Goal: Task Accomplishment & Management: Manage account settings

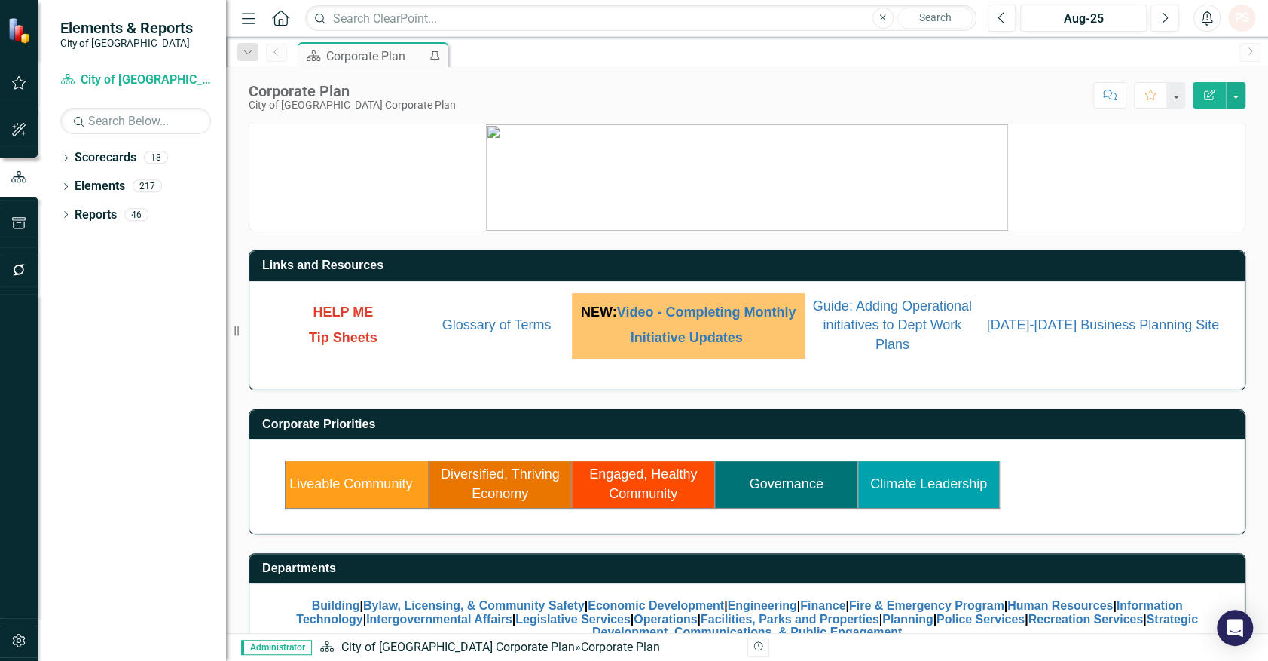
click at [512, 484] on link "Diversified, Thriving Economy" at bounding box center [500, 483] width 119 height 35
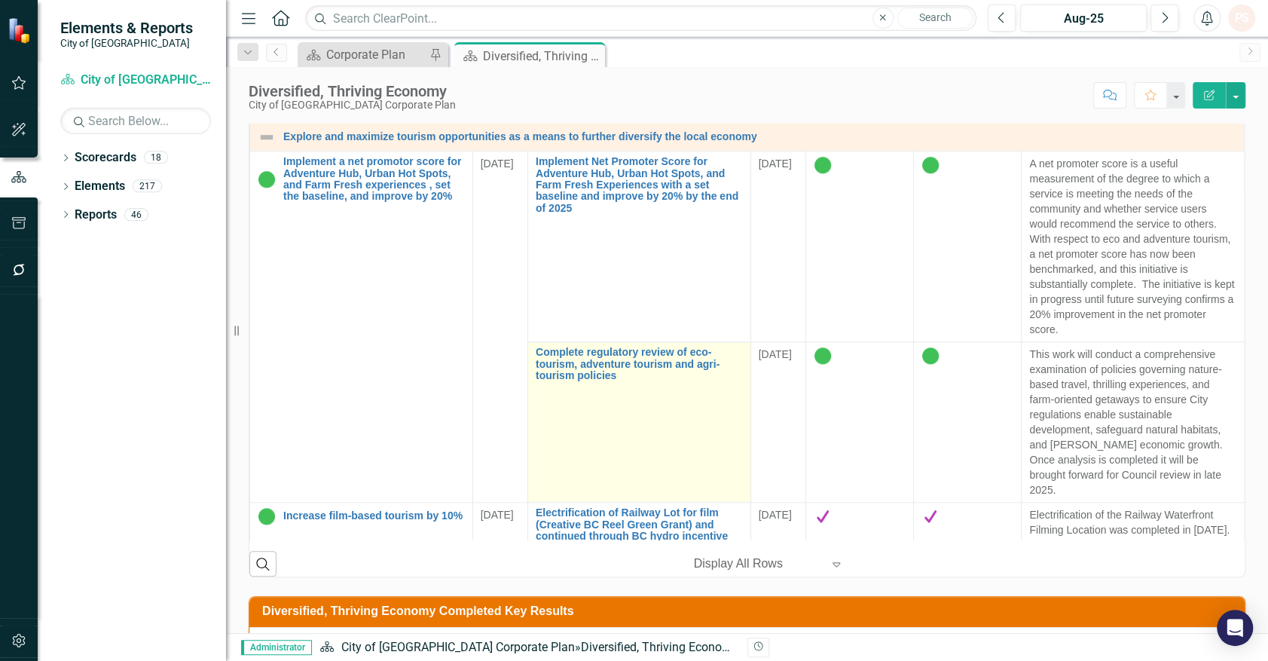
scroll to position [908, 0]
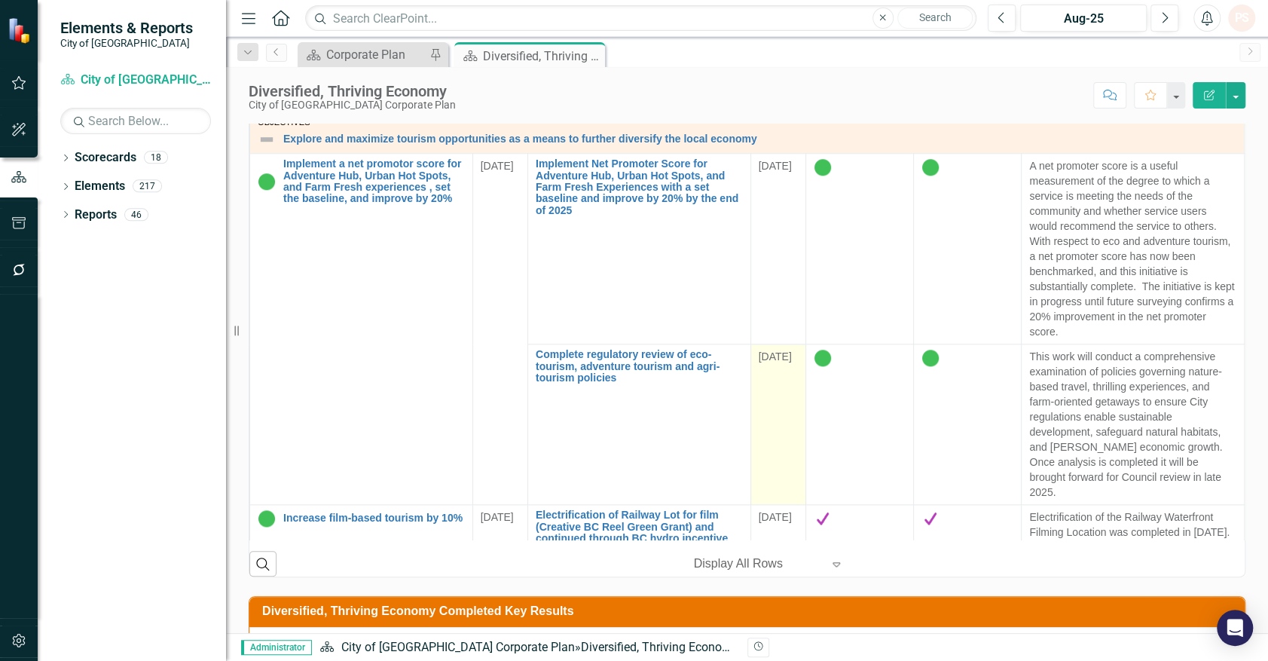
click at [786, 354] on span "[DATE]" at bounding box center [775, 356] width 33 height 12
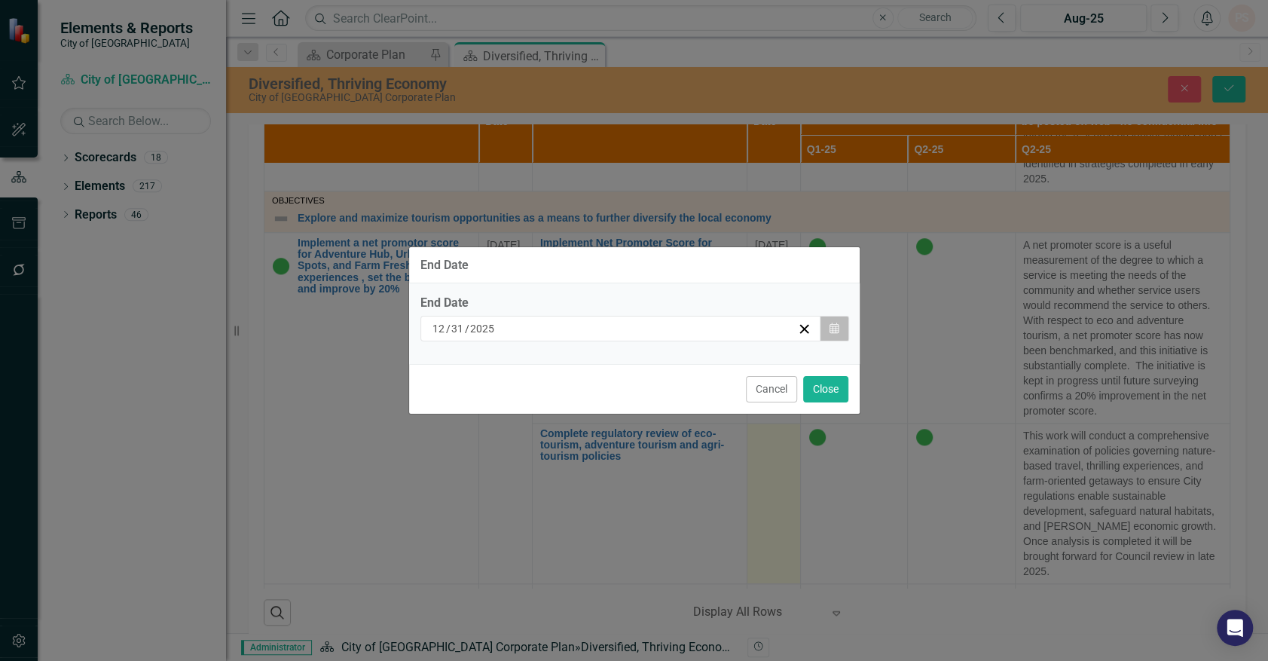
click at [831, 330] on icon "Calendar" at bounding box center [834, 328] width 9 height 11
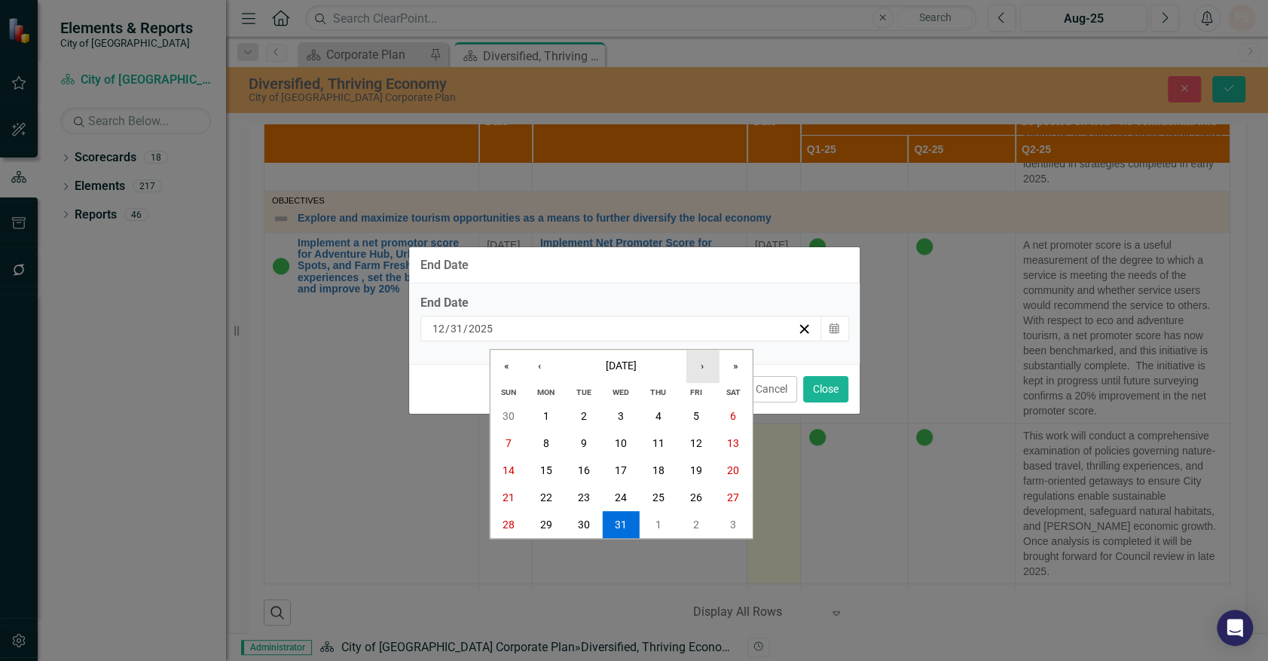
click at [704, 365] on button "›" at bounding box center [702, 366] width 33 height 33
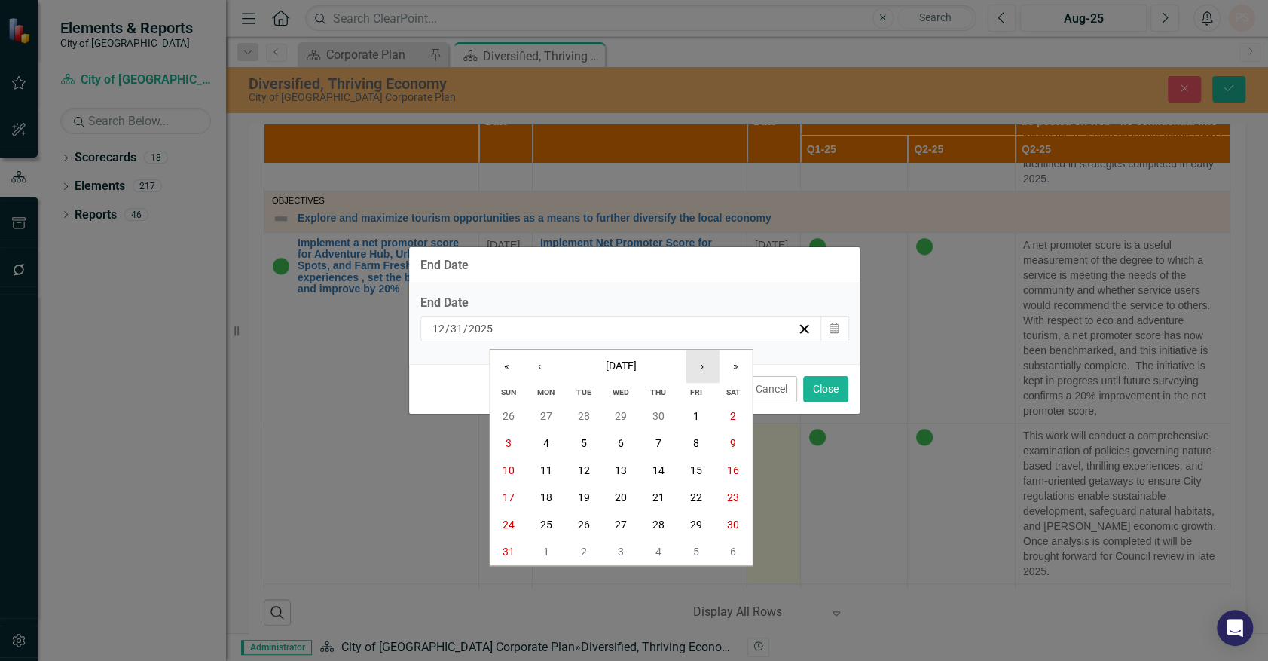
click at [704, 365] on button "›" at bounding box center [702, 366] width 33 height 33
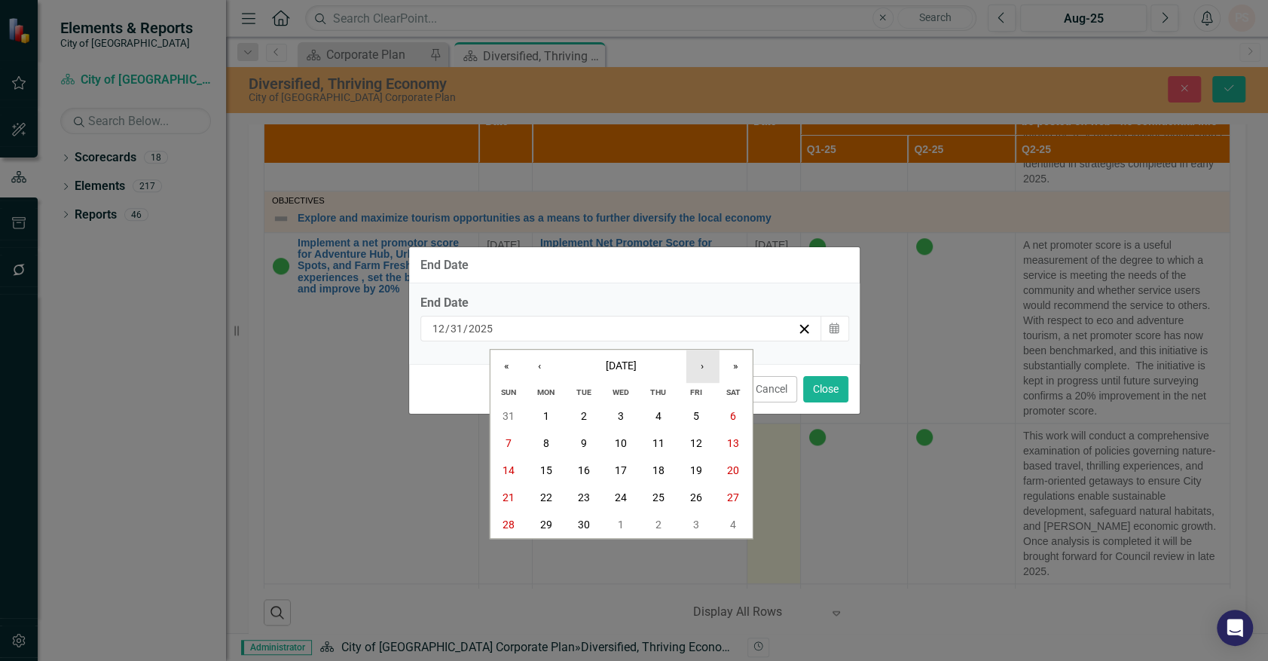
click at [704, 365] on button "›" at bounding box center [702, 366] width 33 height 33
click at [690, 512] on button "31" at bounding box center [696, 524] width 38 height 27
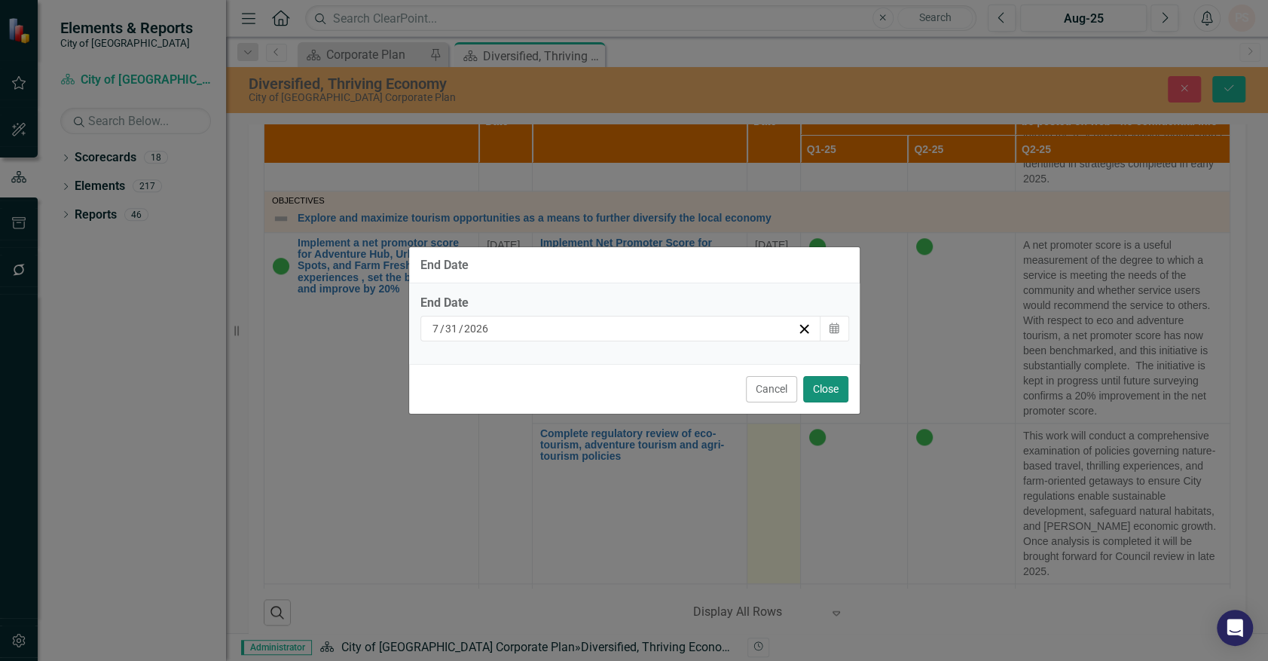
click at [830, 393] on button "Close" at bounding box center [825, 389] width 45 height 26
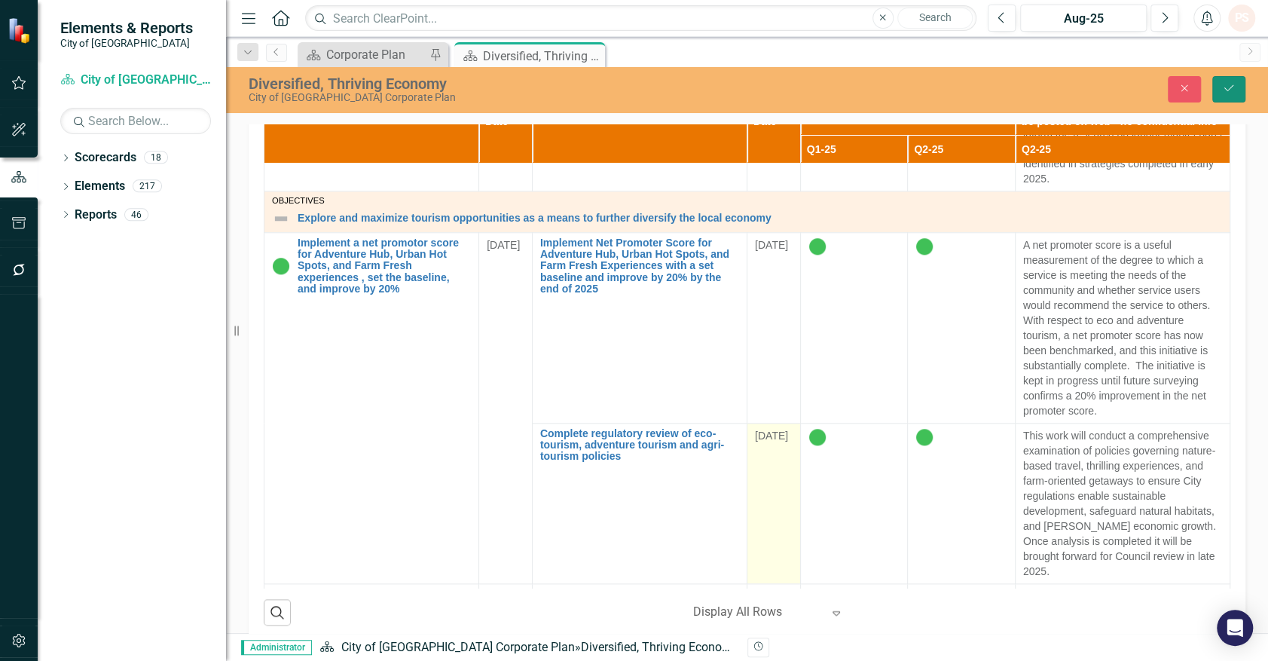
click at [1242, 92] on button "Save" at bounding box center [1229, 89] width 33 height 26
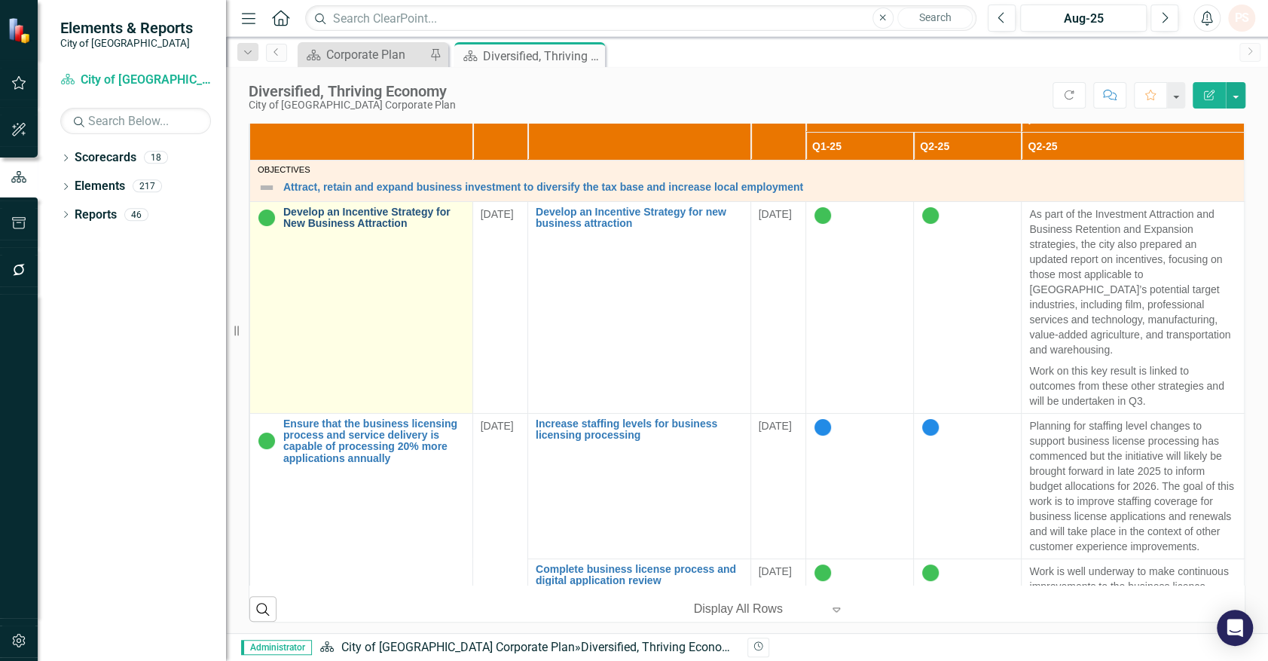
scroll to position [787, 0]
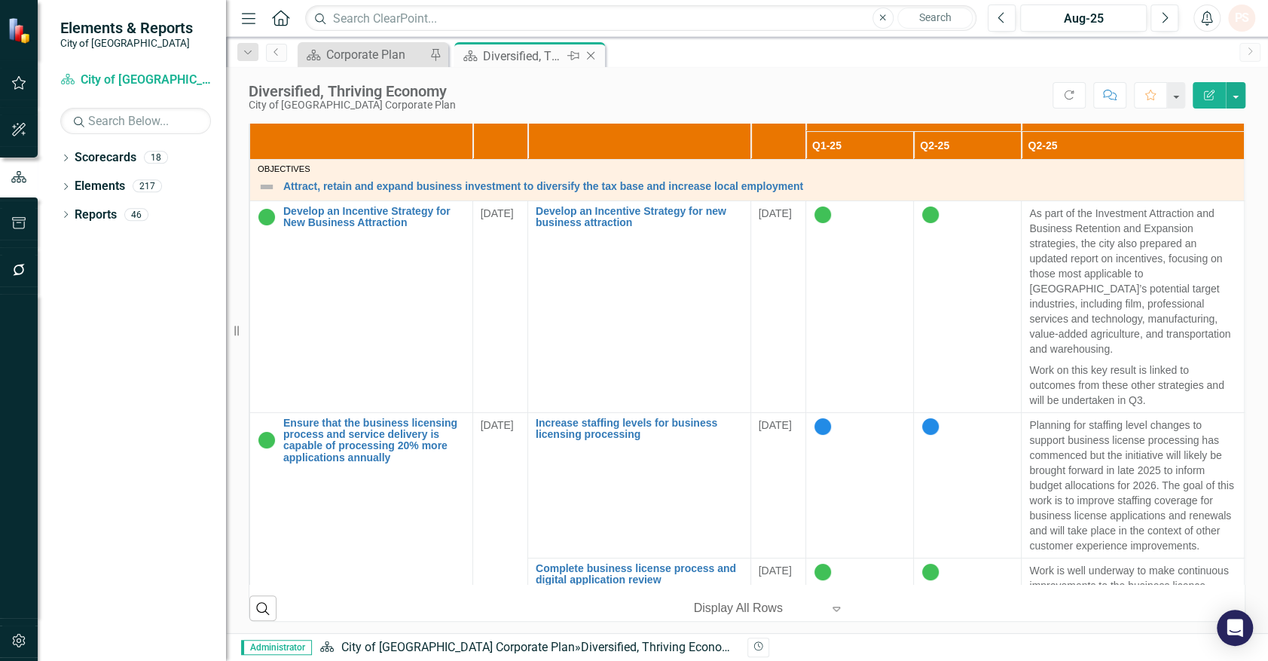
click at [585, 56] on icon "Close" at bounding box center [590, 56] width 15 height 12
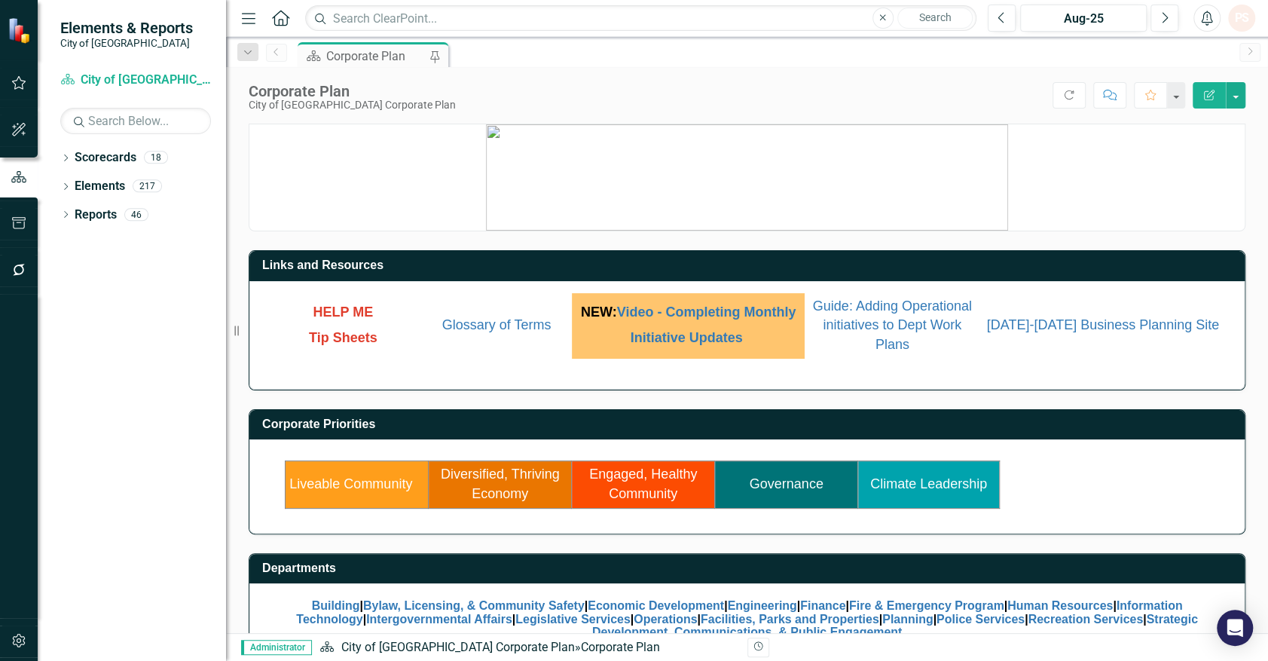
scroll to position [48, 0]
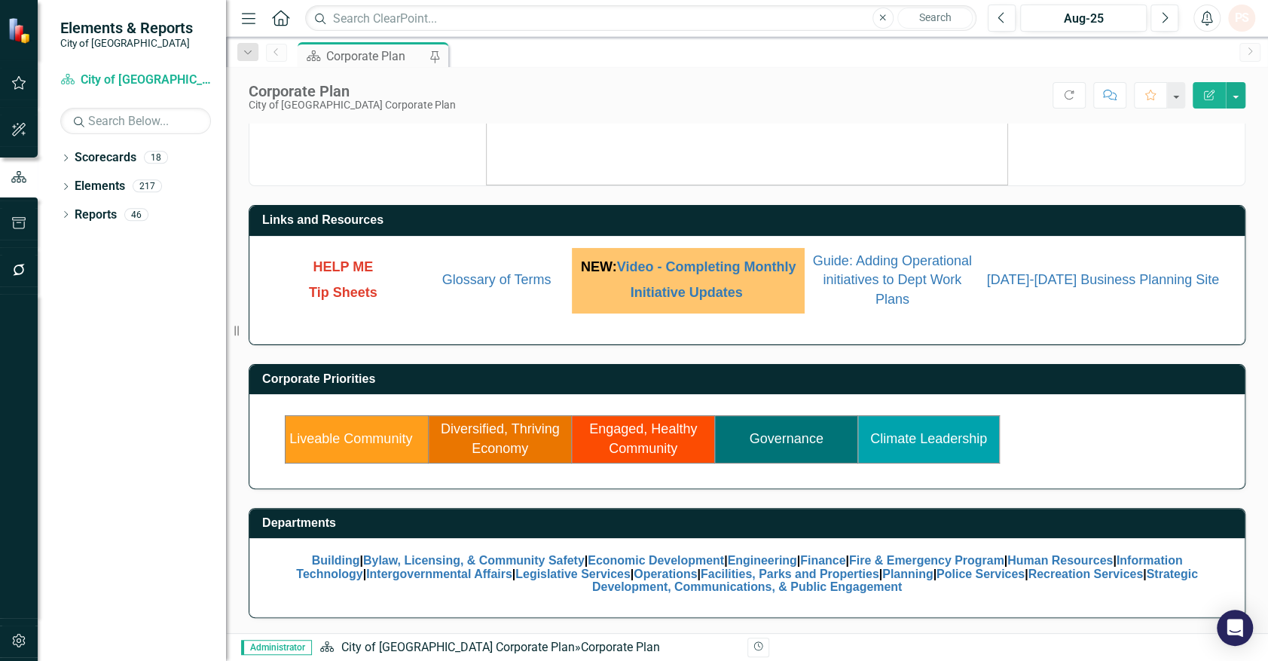
click at [518, 448] on link "Diversified, Thriving Economy" at bounding box center [500, 438] width 119 height 35
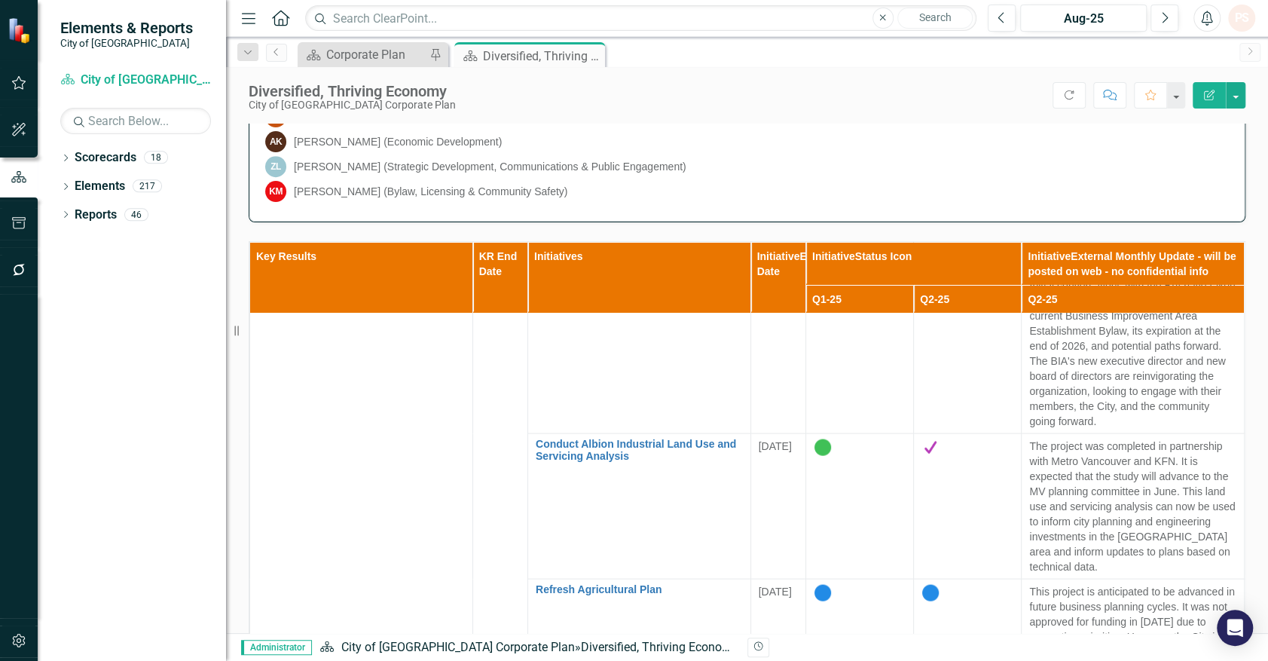
scroll to position [720, 0]
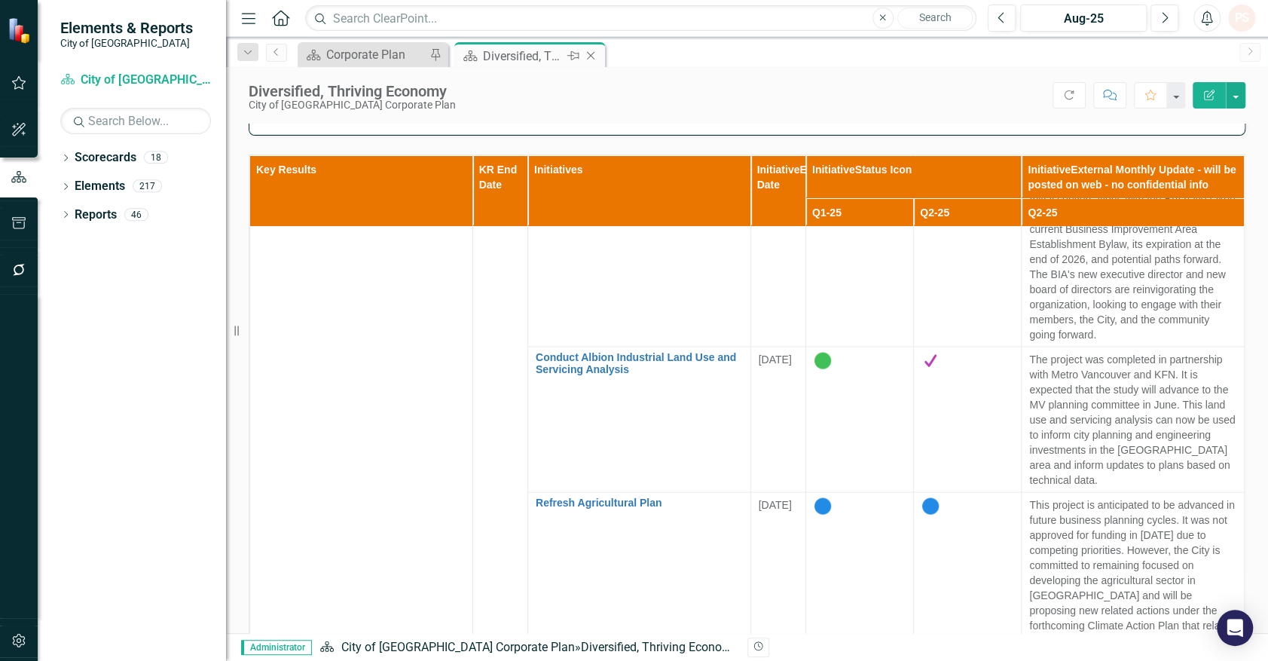
click at [591, 54] on icon "Close" at bounding box center [590, 56] width 15 height 12
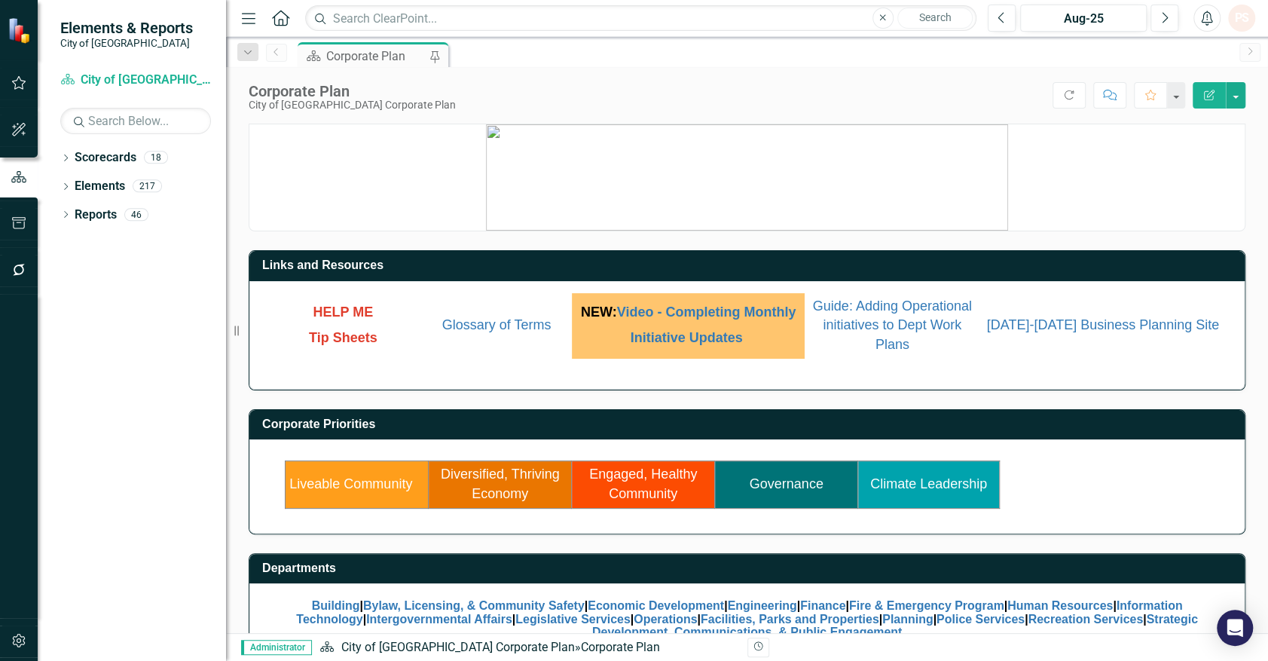
click at [366, 489] on link "Liveable Community" at bounding box center [350, 483] width 123 height 15
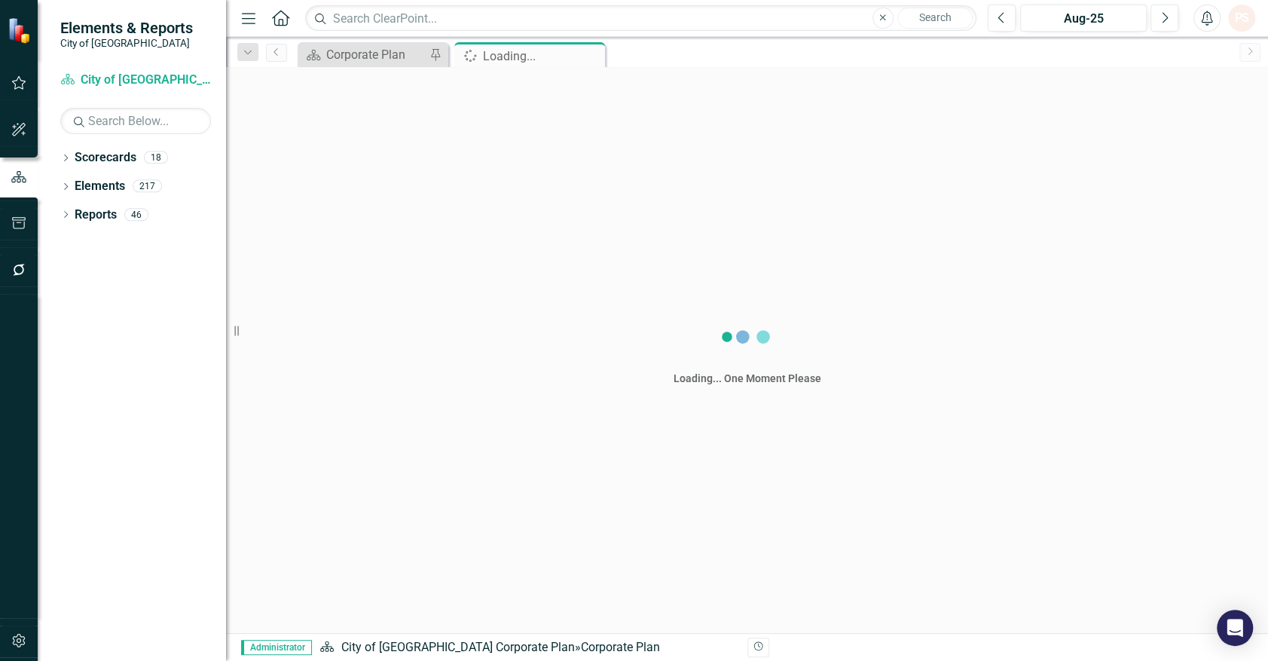
click at [366, 489] on div "Loading... One Moment Please" at bounding box center [747, 350] width 1042 height 566
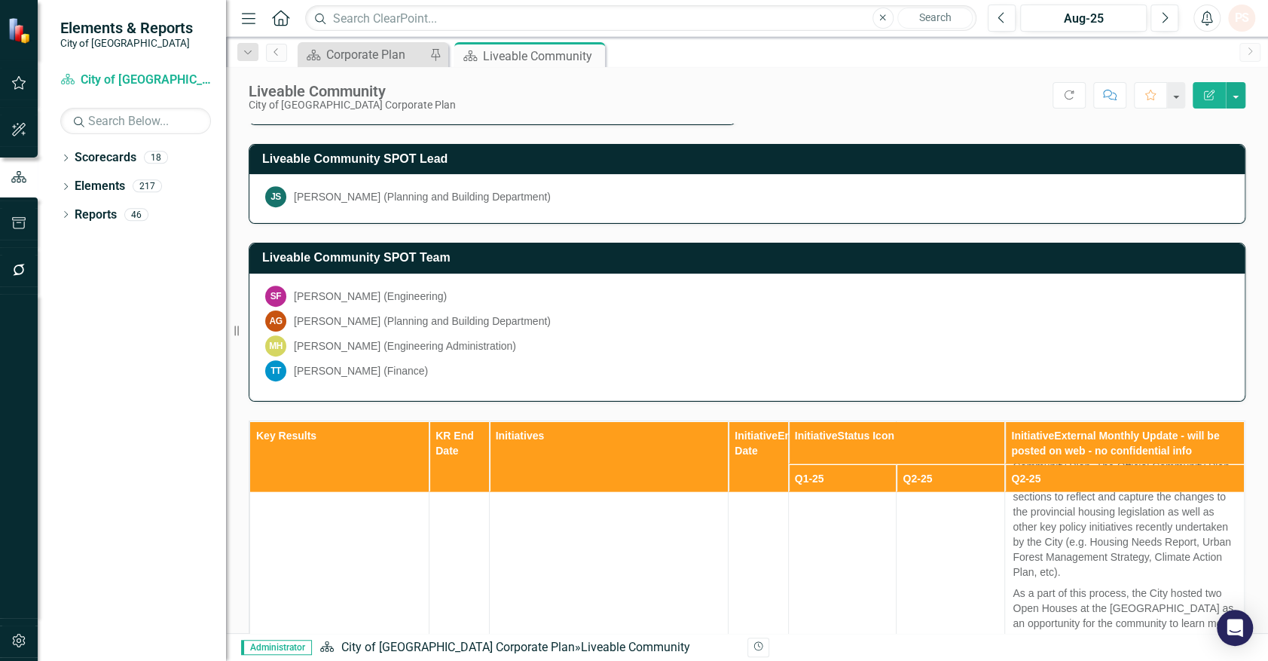
scroll to position [414, 0]
